Goal: Information Seeking & Learning: Learn about a topic

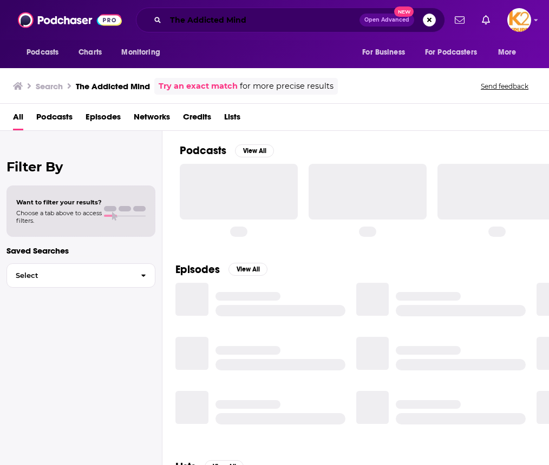
click at [240, 16] on input "The Addicted Mind" at bounding box center [263, 19] width 194 height 17
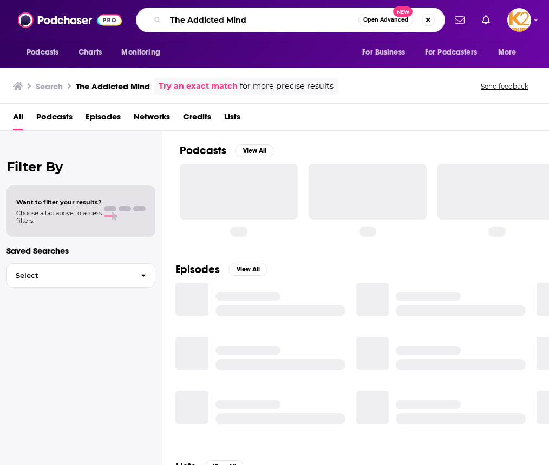
click at [240, 16] on input "The Addicted Mind" at bounding box center [262, 19] width 193 height 17
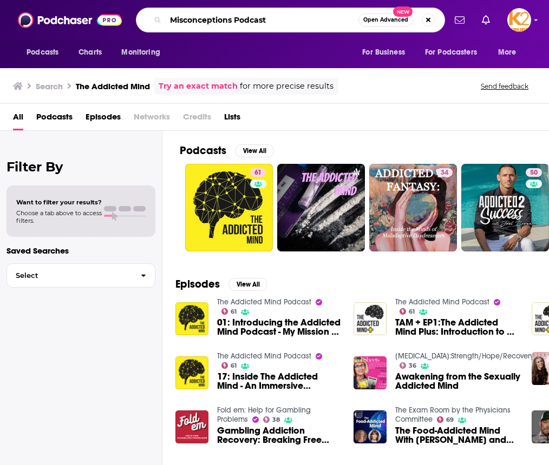
type input "Misconceptions Podcast"
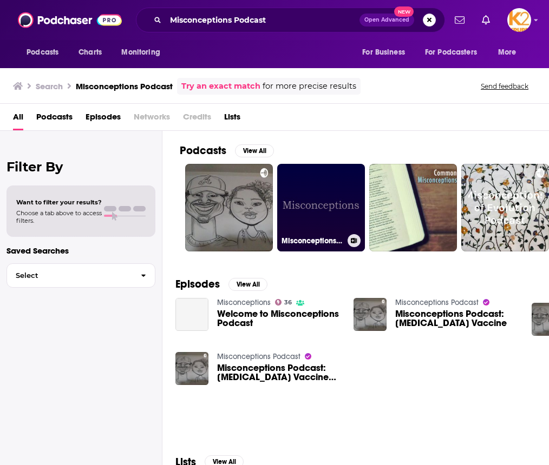
click at [314, 207] on link "Misconceptions Podcast" at bounding box center [321, 208] width 88 height 88
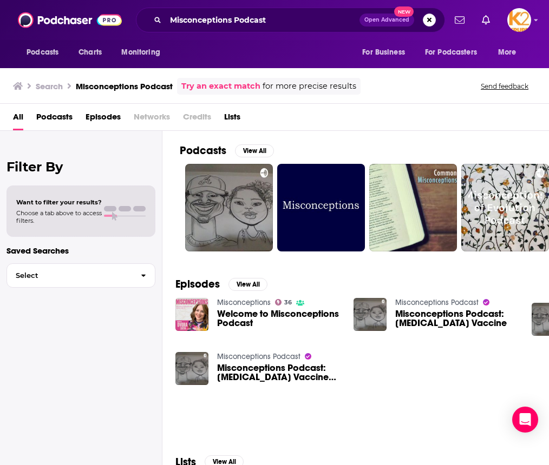
click at [260, 314] on span "Welcome to Misconceptions Podcast" at bounding box center [278, 318] width 123 height 18
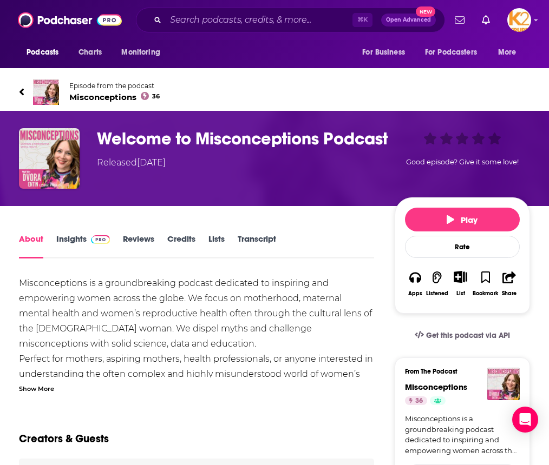
click at [73, 242] on link "Insights" at bounding box center [83, 246] width 54 height 25
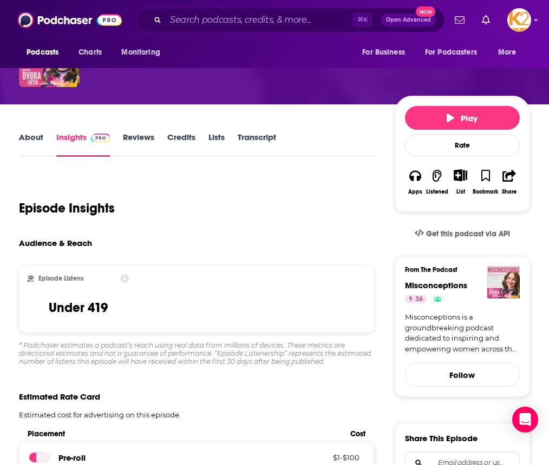
scroll to position [111, 0]
